Goal: Task Accomplishment & Management: Use online tool/utility

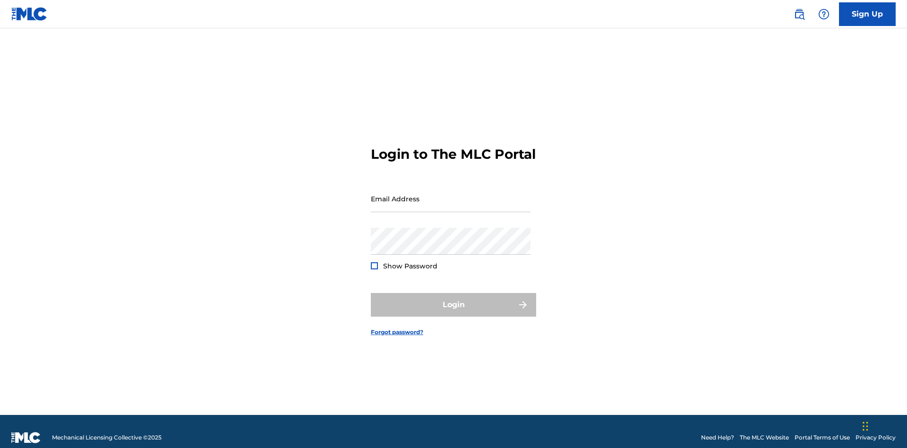
scroll to position [12, 0]
click at [451, 194] on input "Email Address" at bounding box center [451, 198] width 160 height 27
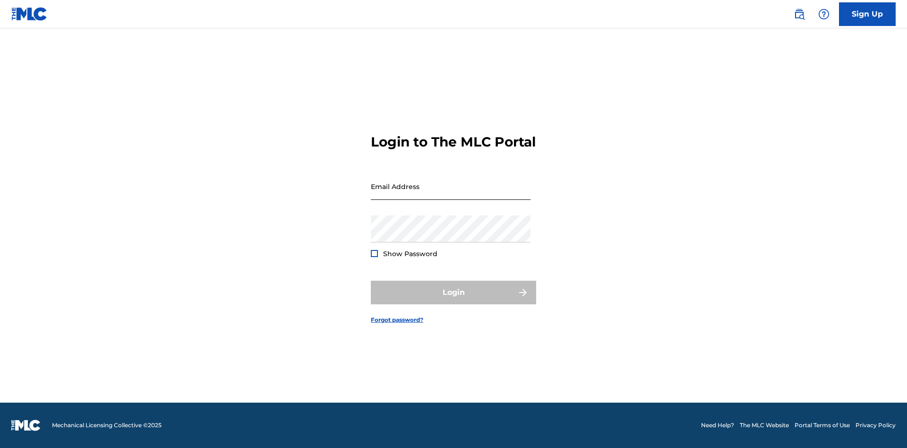
scroll to position [12, 0]
type input "[EMAIL_ADDRESS][DOMAIN_NAME]"
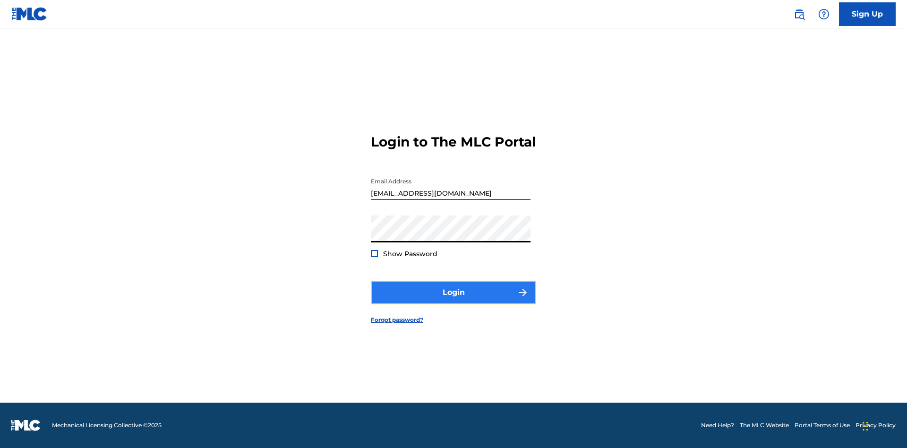
click at [453, 300] on button "Login" at bounding box center [453, 293] width 165 height 24
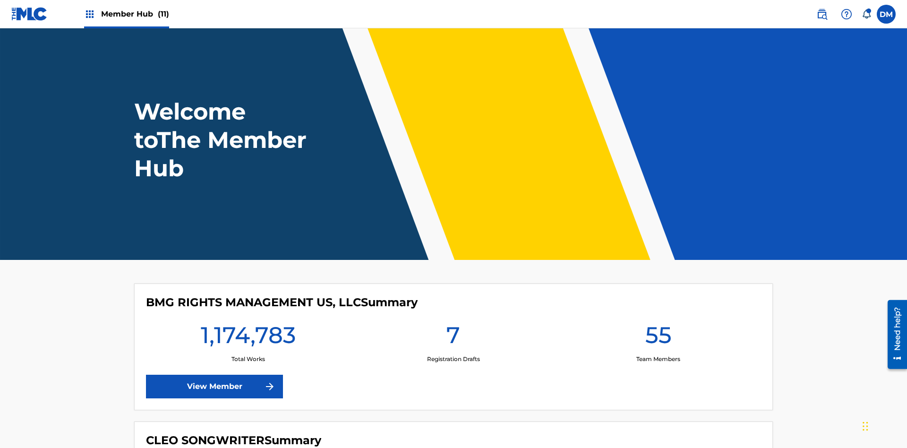
scroll to position [41, 0]
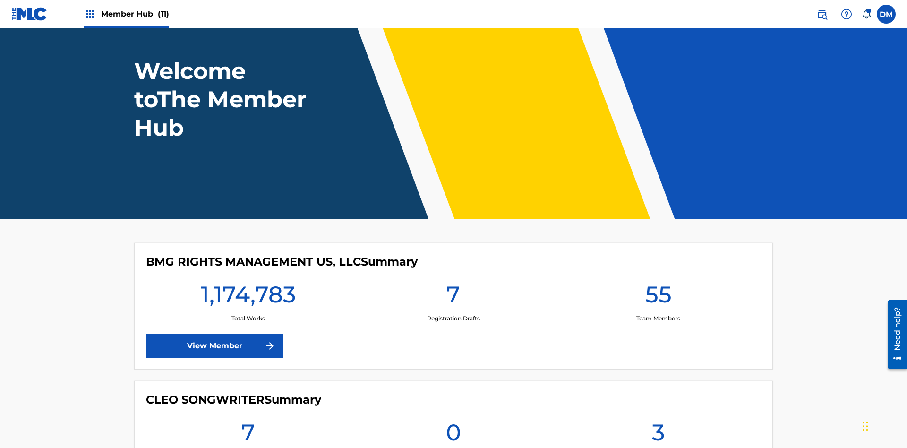
click at [135, 14] on span "Member Hub (11)" at bounding box center [135, 14] width 68 height 11
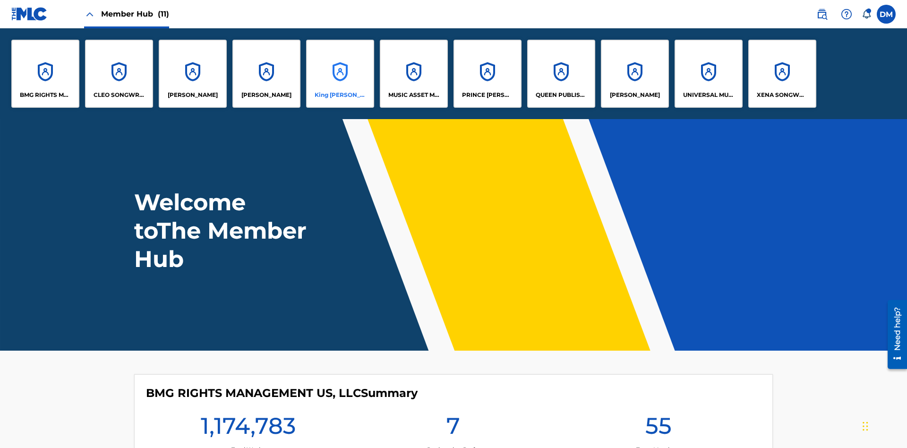
click at [340, 95] on p "King [PERSON_NAME]" at bounding box center [340, 95] width 51 height 9
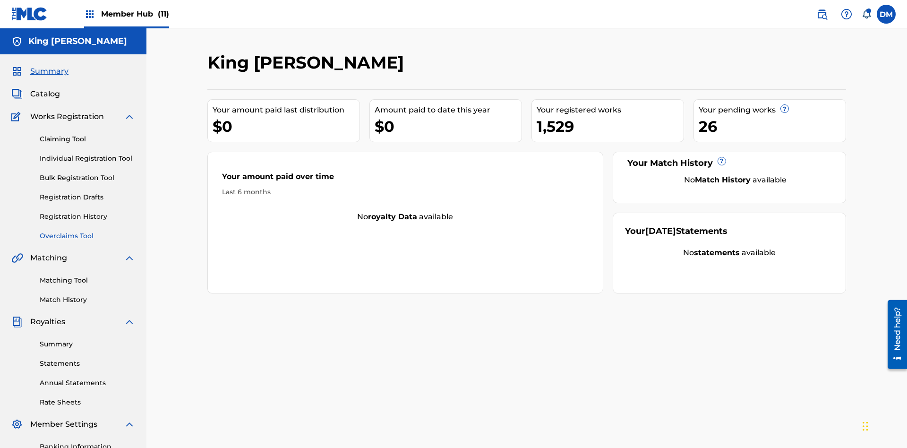
click at [87, 231] on link "Overclaims Tool" at bounding box center [87, 236] width 95 height 10
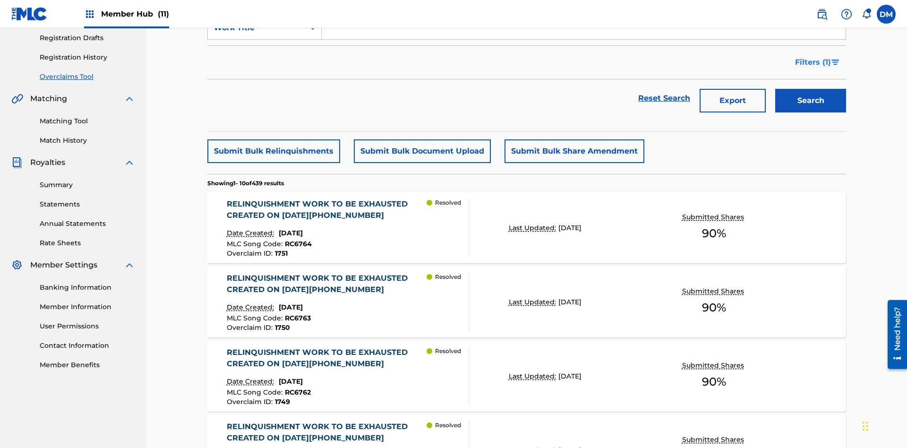
click at [812, 62] on span "Filters ( 1 )" at bounding box center [813, 62] width 36 height 11
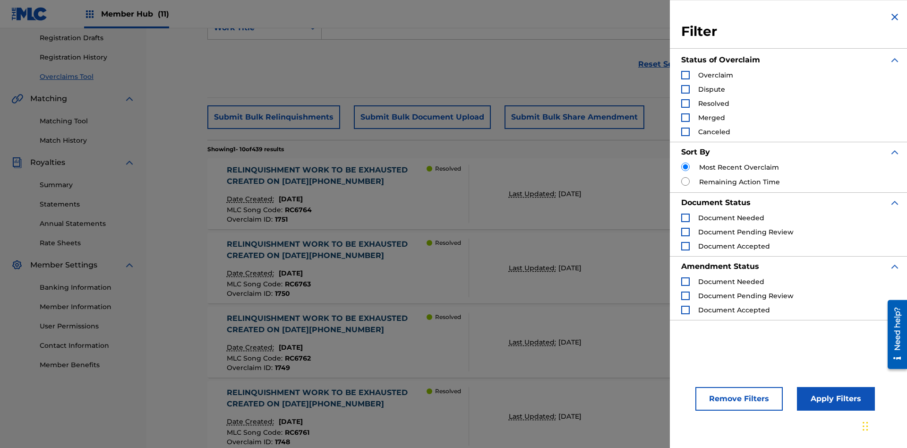
click at [685, 75] on div "Search Form" at bounding box center [685, 75] width 9 height 9
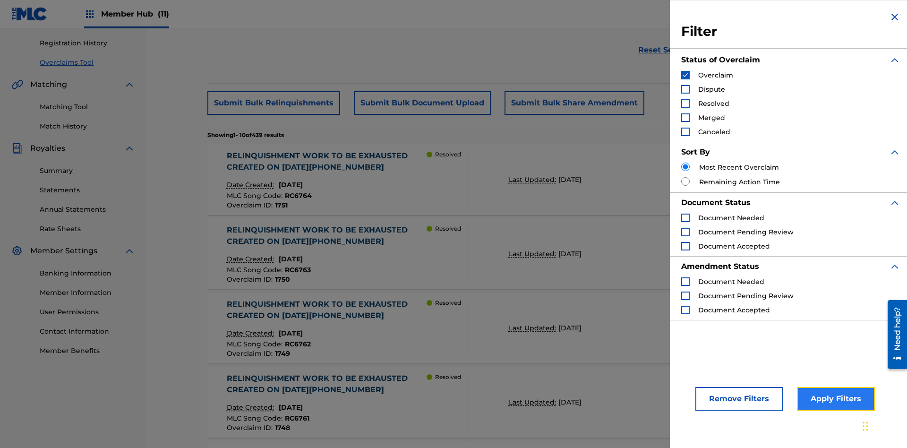
click at [834, 399] on button "Apply Filters" at bounding box center [836, 399] width 78 height 24
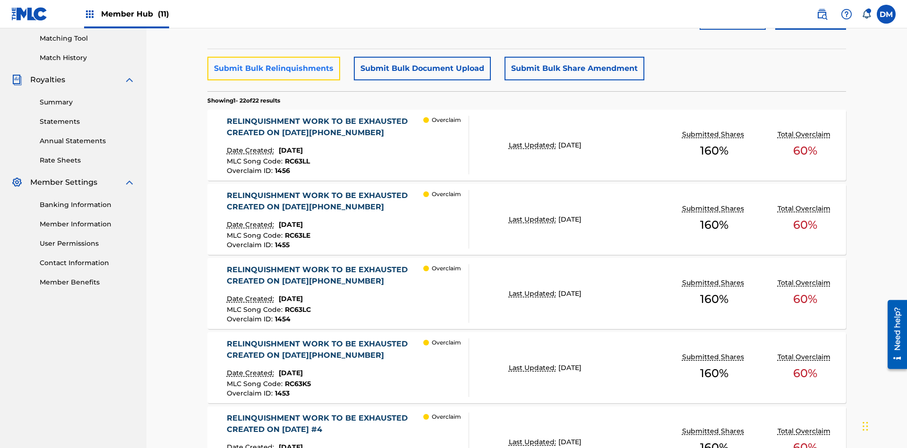
click at [273, 68] on button "Submit Bulk Relinquishments" at bounding box center [273, 69] width 133 height 24
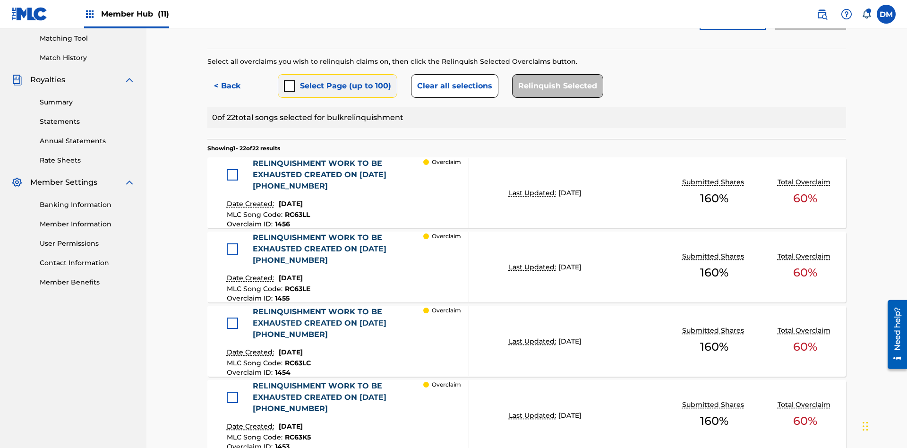
click at [337, 74] on button "Select Page (up to 100)" at bounding box center [338, 86] width 120 height 24
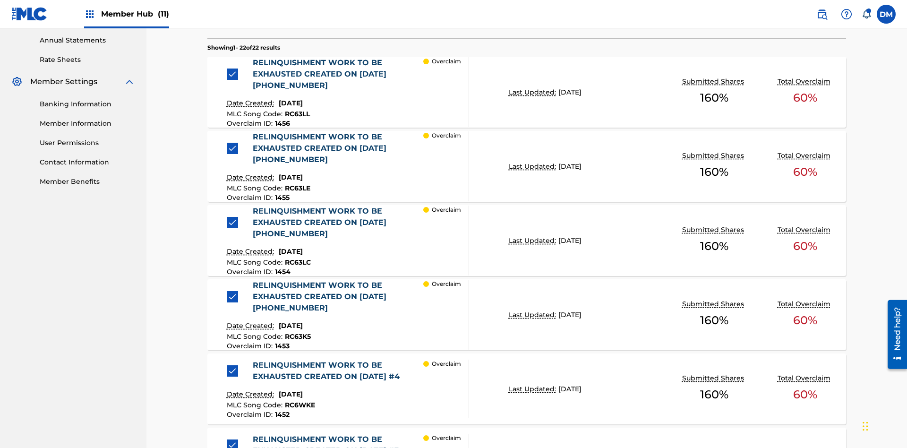
scroll to position [259, 0]
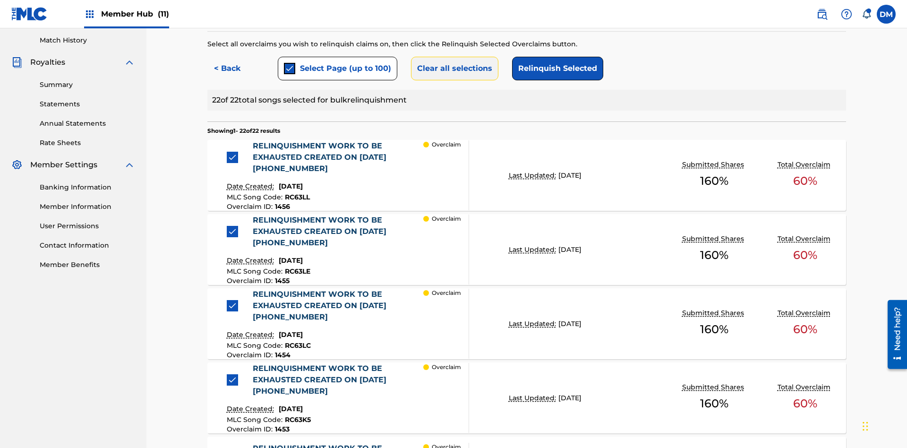
click at [453, 68] on button "Clear all selections" at bounding box center [454, 69] width 87 height 24
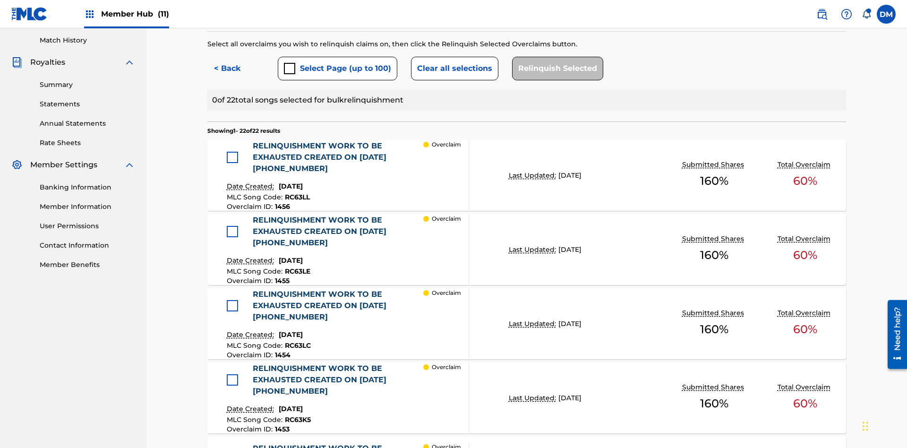
click at [232, 152] on div at bounding box center [232, 157] width 11 height 11
click at [555, 68] on button "Relinquish Selected" at bounding box center [557, 69] width 91 height 24
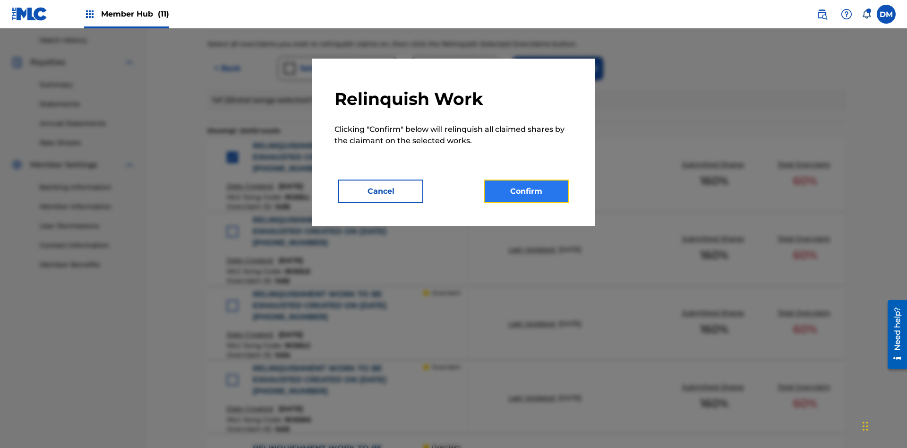
click at [526, 191] on button "Confirm" at bounding box center [526, 192] width 85 height 24
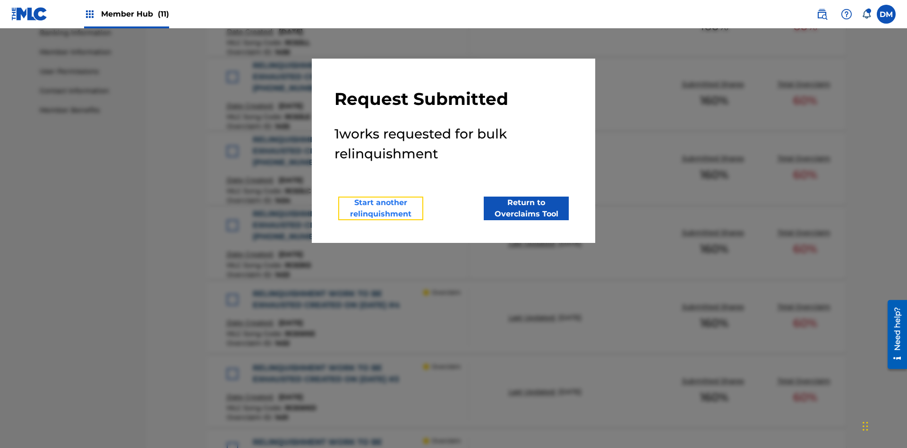
click at [381, 208] on button "Start another relinquishment" at bounding box center [380, 209] width 85 height 24
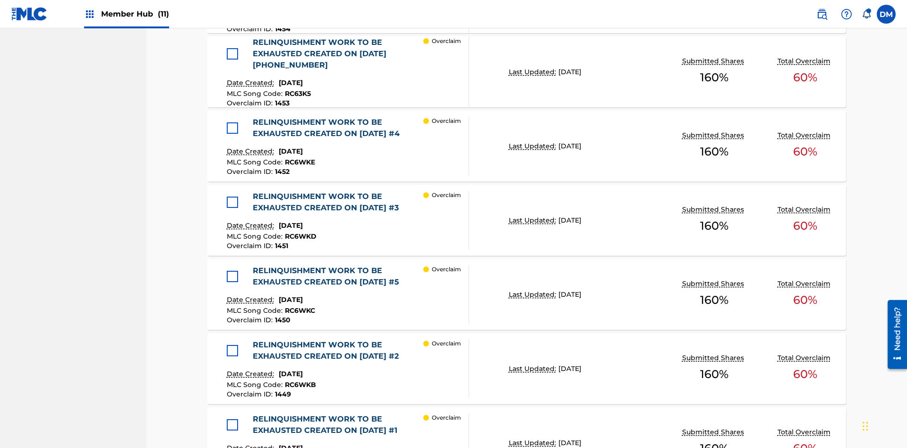
scroll to position [428, 0]
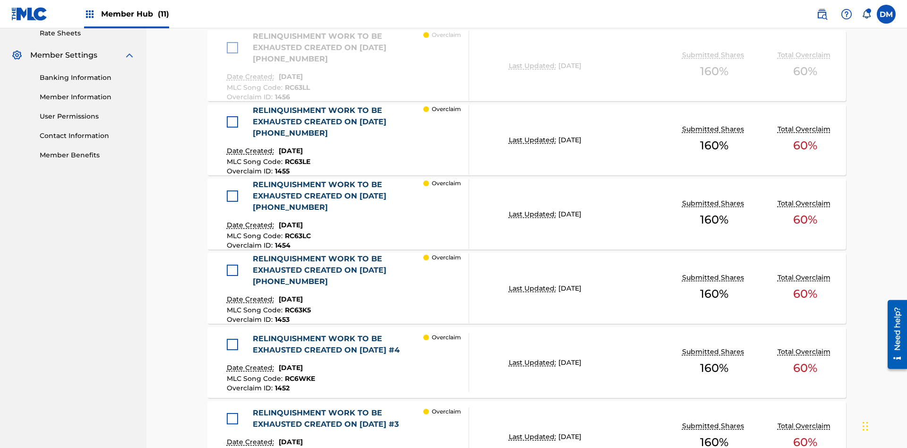
click at [232, 116] on div at bounding box center [232, 121] width 11 height 11
